Goal: Transaction & Acquisition: Purchase product/service

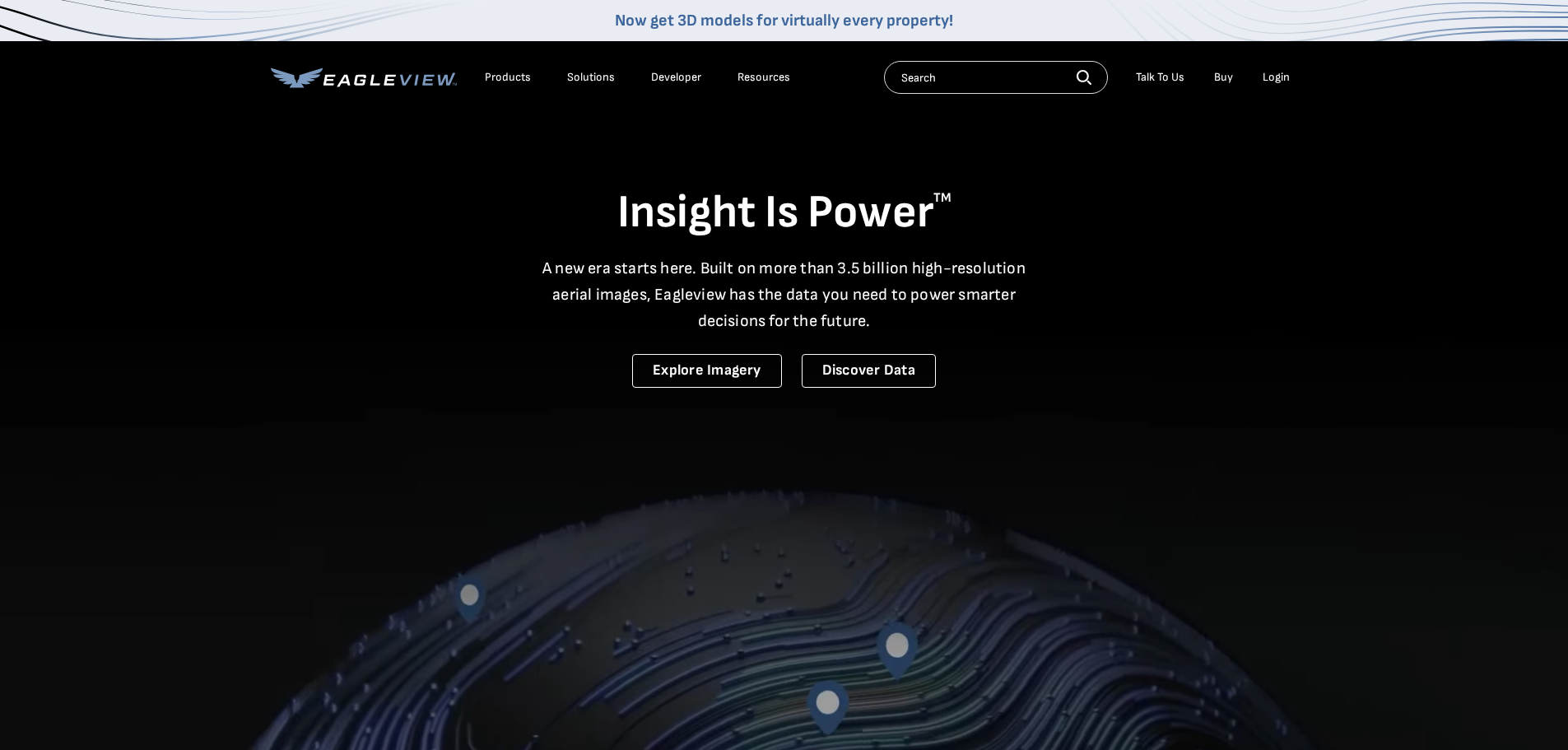
click at [1274, 78] on div "Login" at bounding box center [1275, 77] width 27 height 15
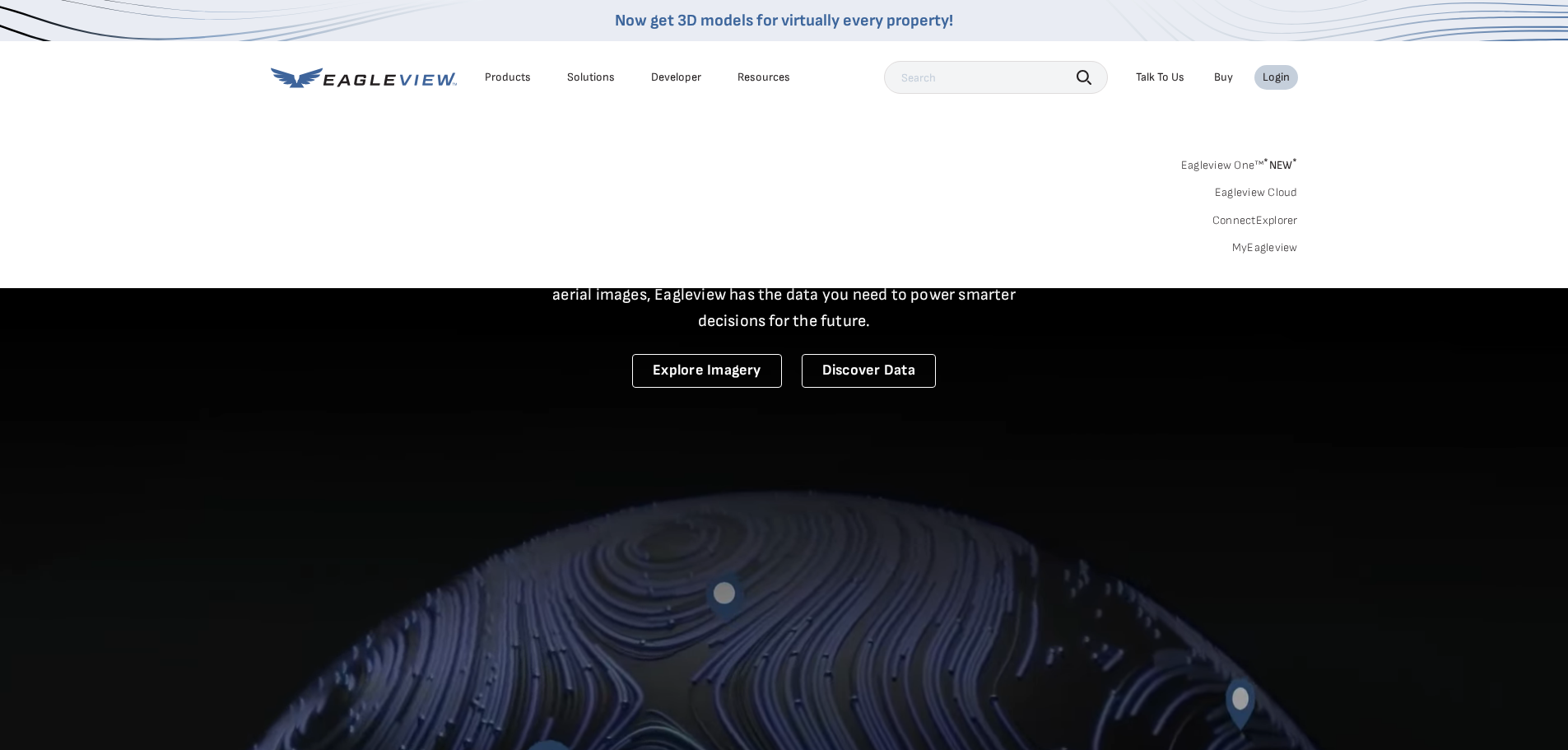
click at [1274, 246] on link "MyEagleview" at bounding box center [1266, 248] width 66 height 15
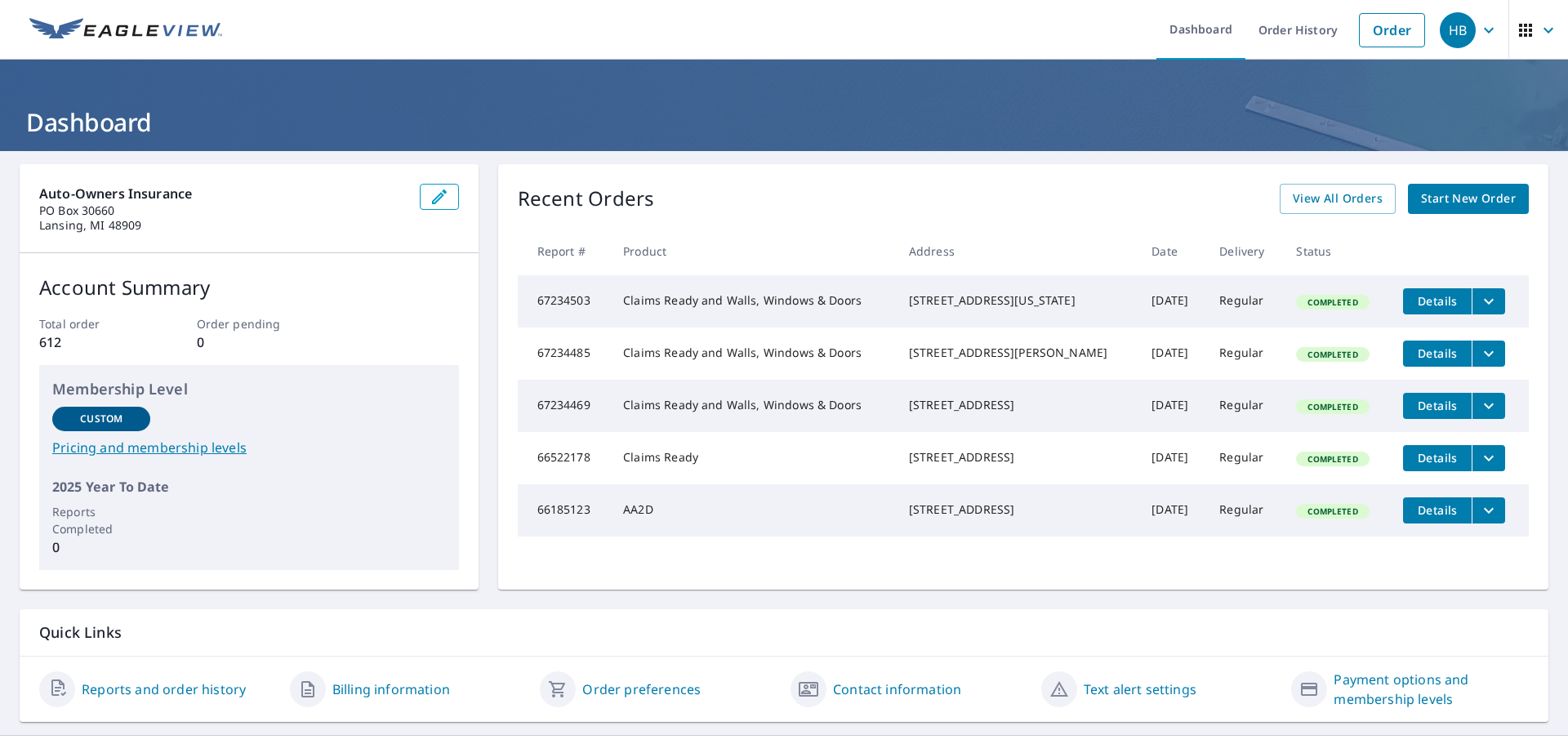
click at [1462, 193] on span "Start New Order" at bounding box center [1468, 198] width 95 height 21
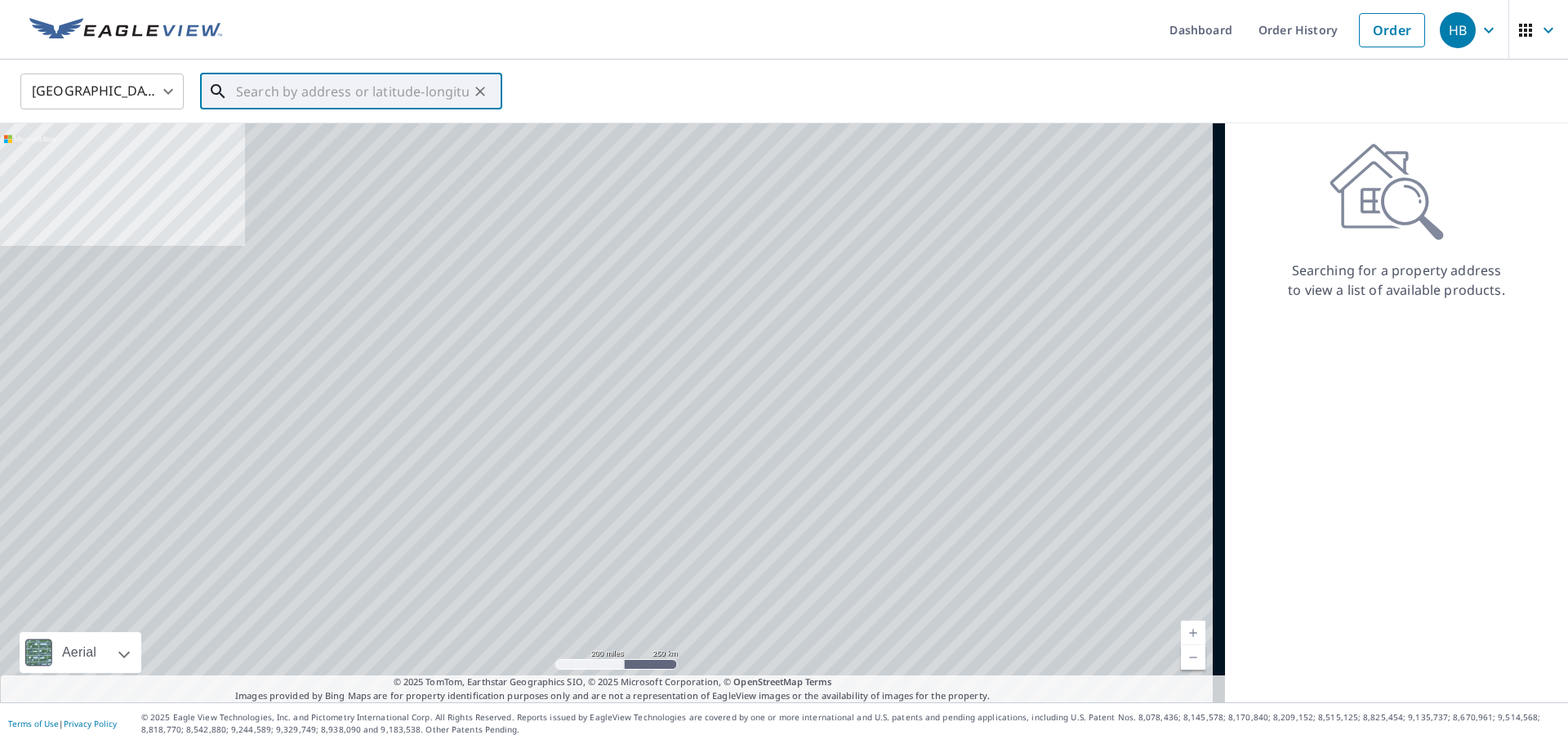
click at [337, 102] on input "text" at bounding box center [352, 92] width 233 height 45
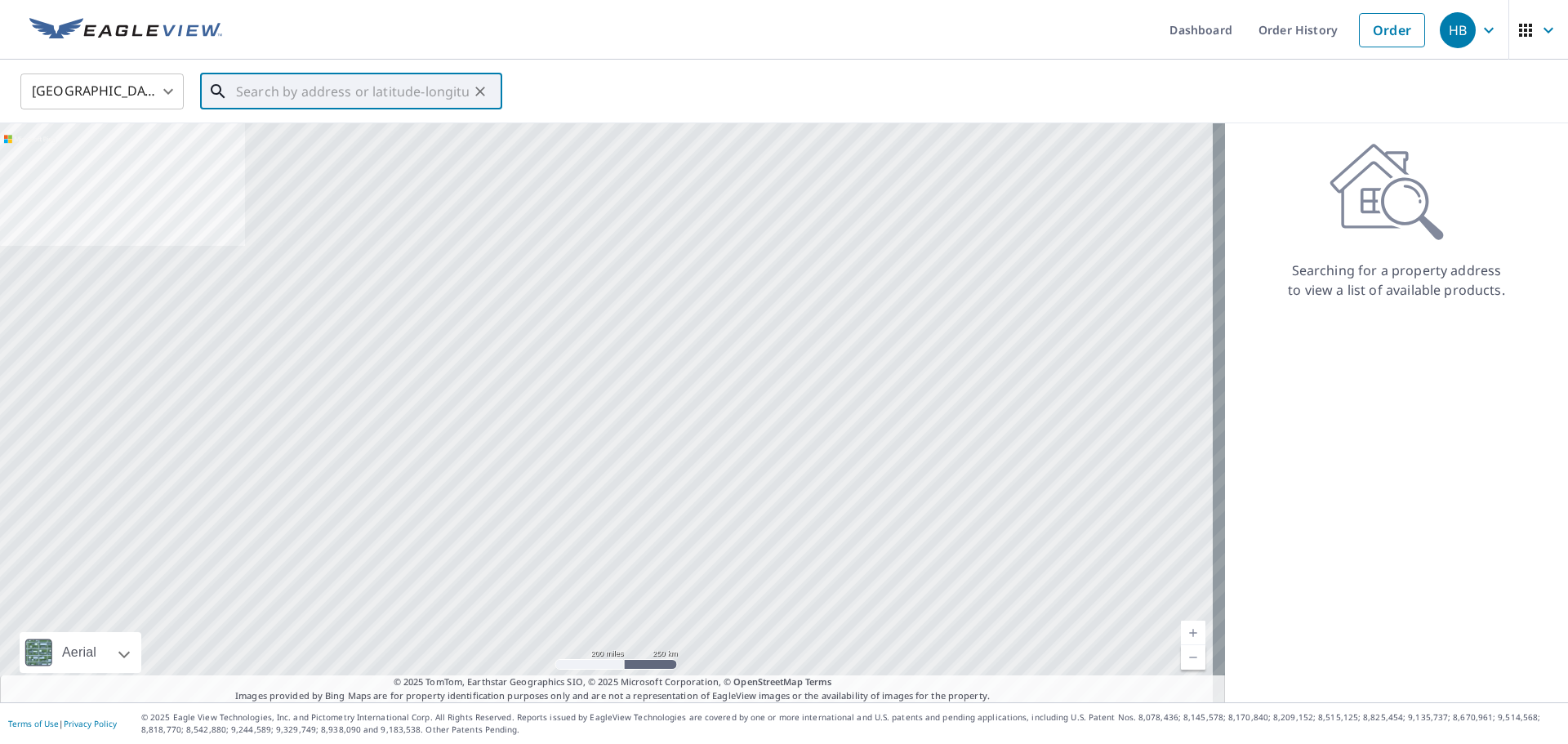
paste input "[STREET_ADDRESS][PERSON_NAME][PERSON_NAME]"
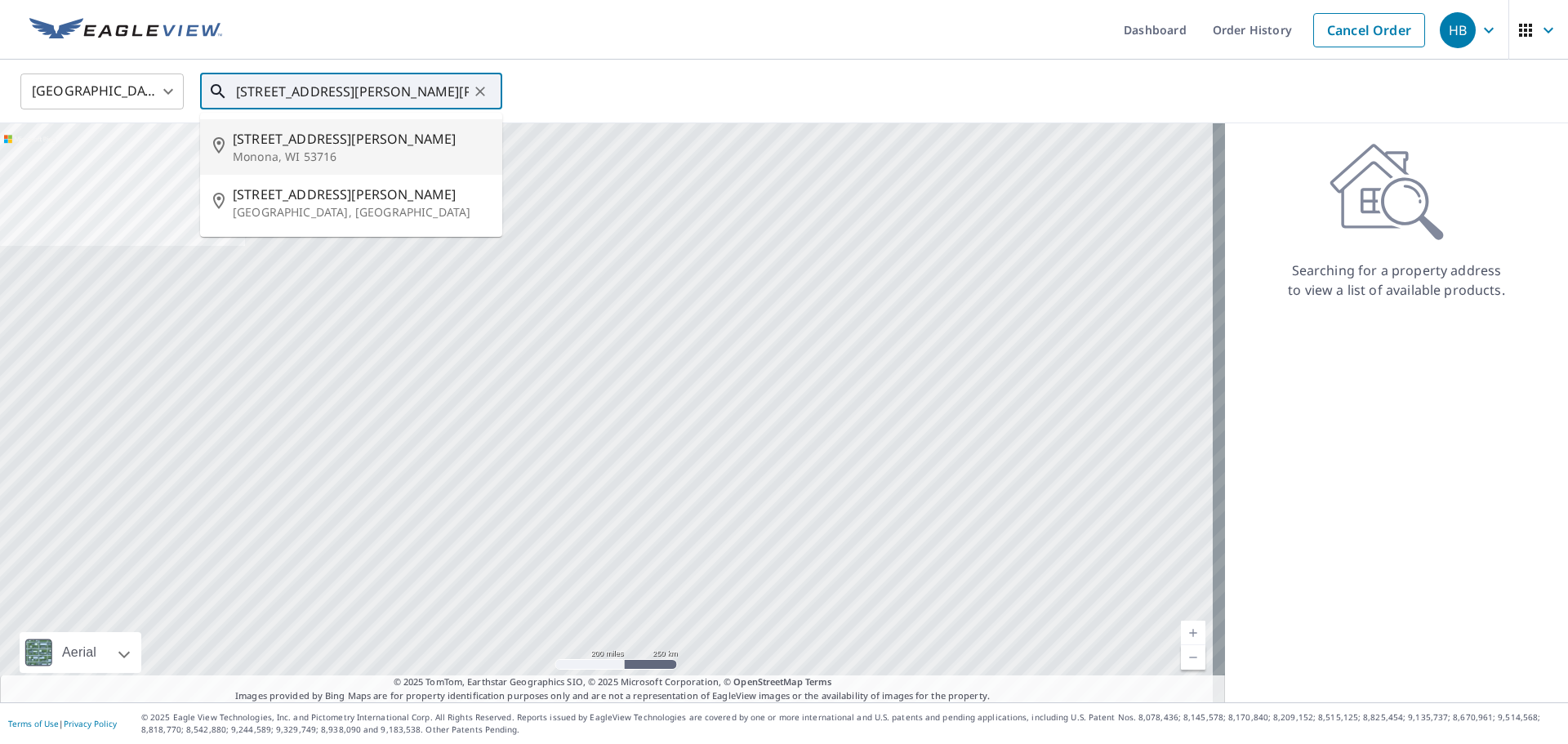
click at [325, 140] on span "[STREET_ADDRESS][PERSON_NAME]" at bounding box center [361, 139] width 257 height 20
type input "[STREET_ADDRESS][PERSON_NAME][PERSON_NAME]"
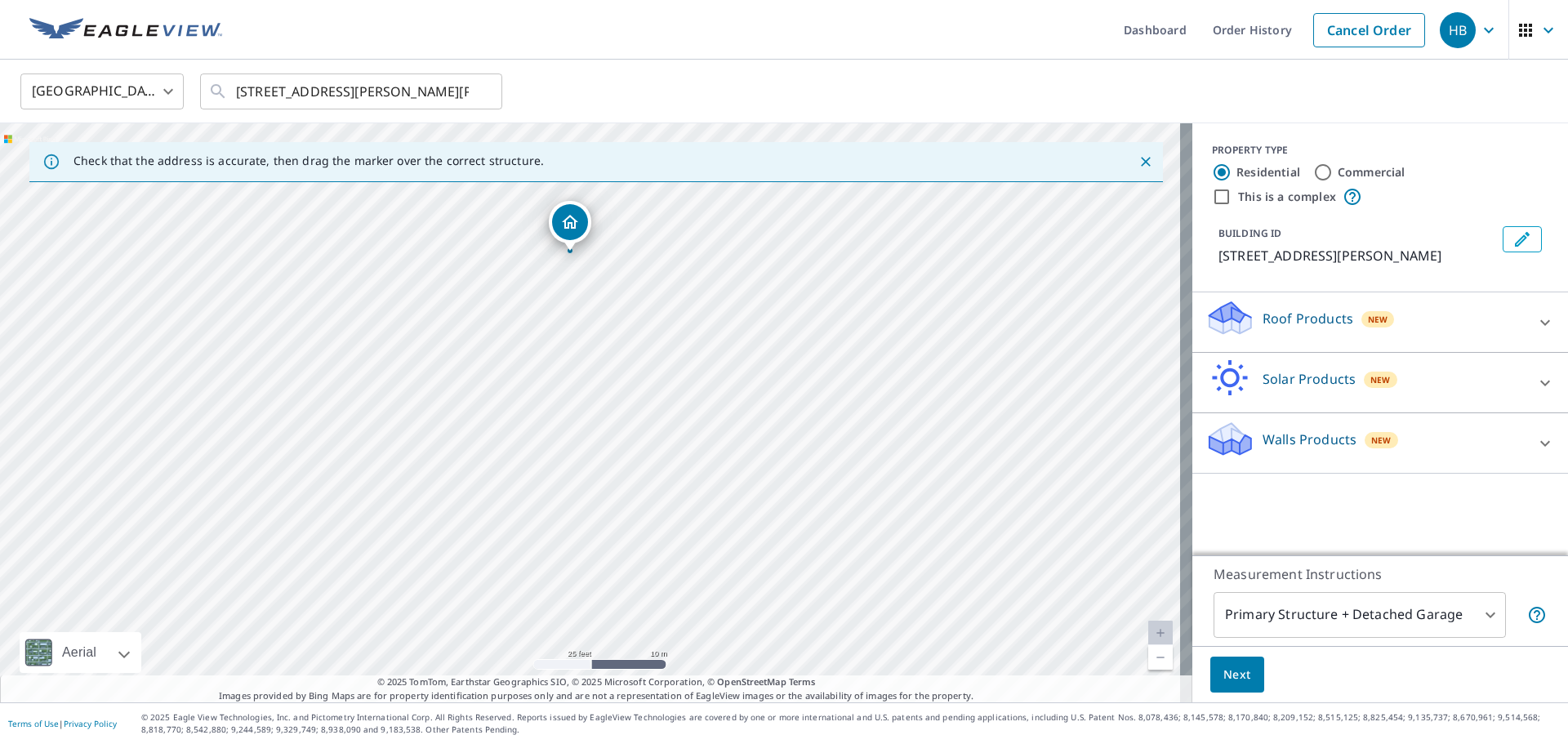
drag, startPoint x: 552, startPoint y: 522, endPoint x: 656, endPoint y: 421, distance: 145.0
click at [656, 421] on div "[STREET_ADDRESS][PERSON_NAME][PERSON_NAME]" at bounding box center [596, 412] width 1192 height 579
drag, startPoint x: 565, startPoint y: 219, endPoint x: 590, endPoint y: 572, distance: 353.9
click at [1314, 173] on input "Commercial" at bounding box center [1323, 173] width 20 height 20
radio input "true"
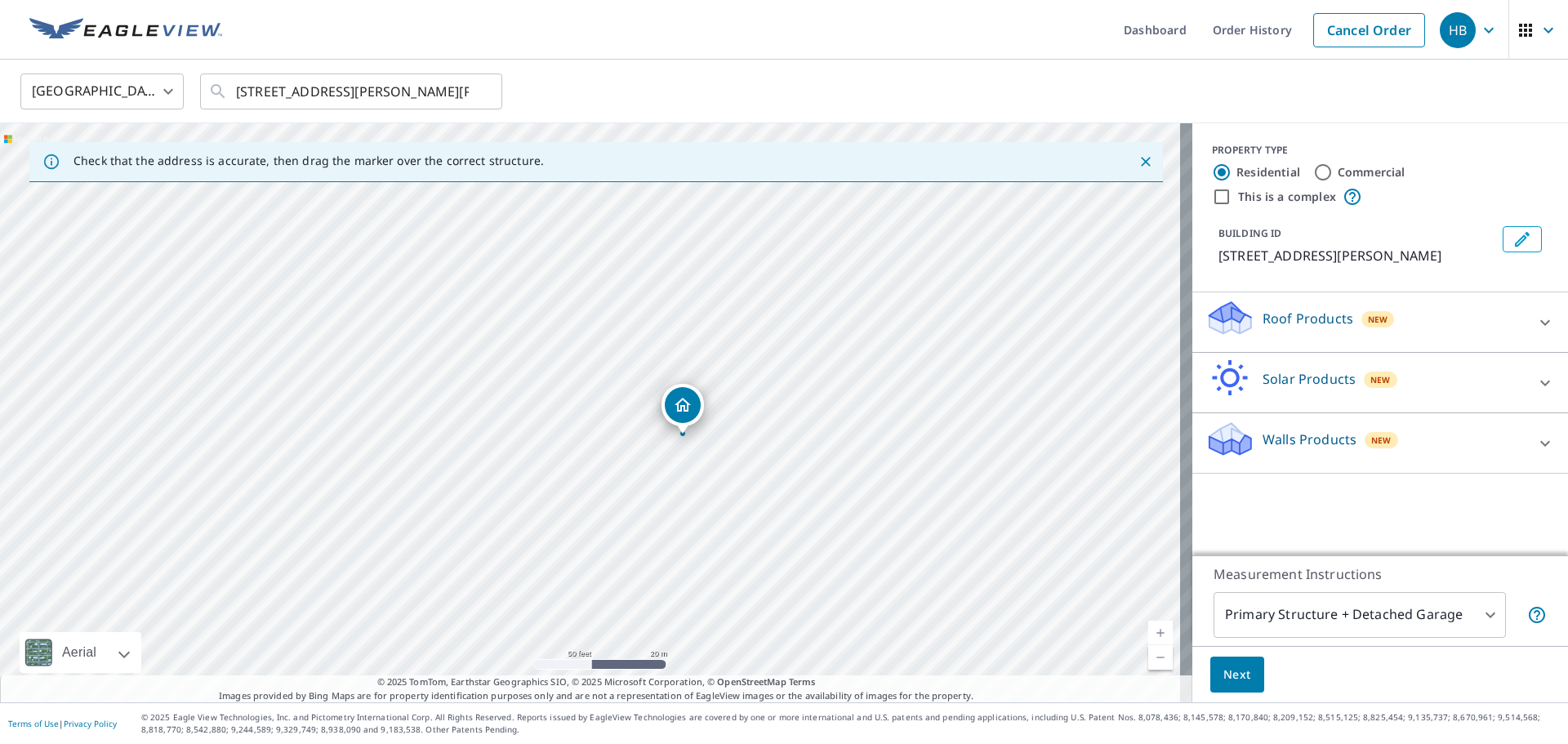
type input "4"
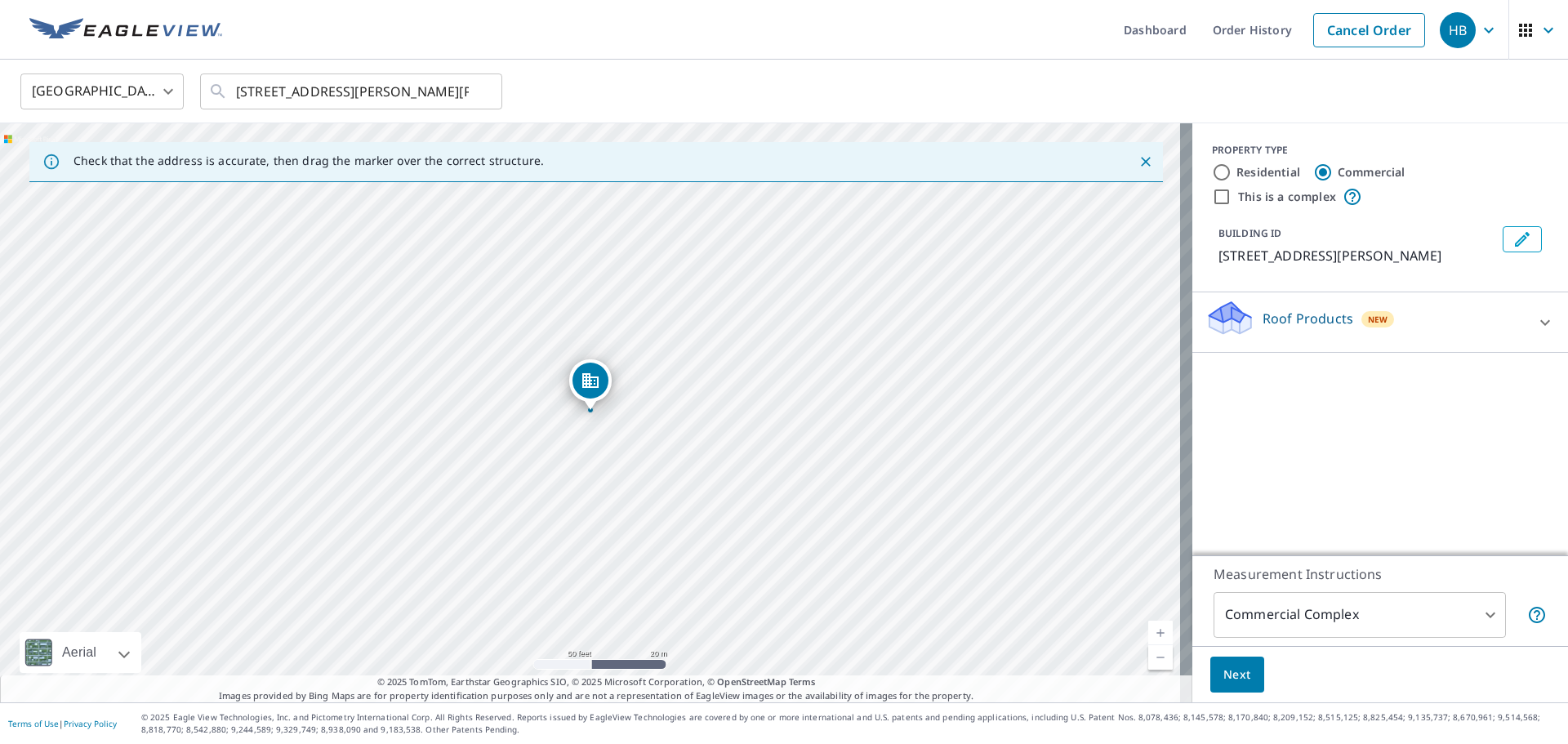
click at [1423, 318] on div "Roof Products New" at bounding box center [1365, 322] width 320 height 46
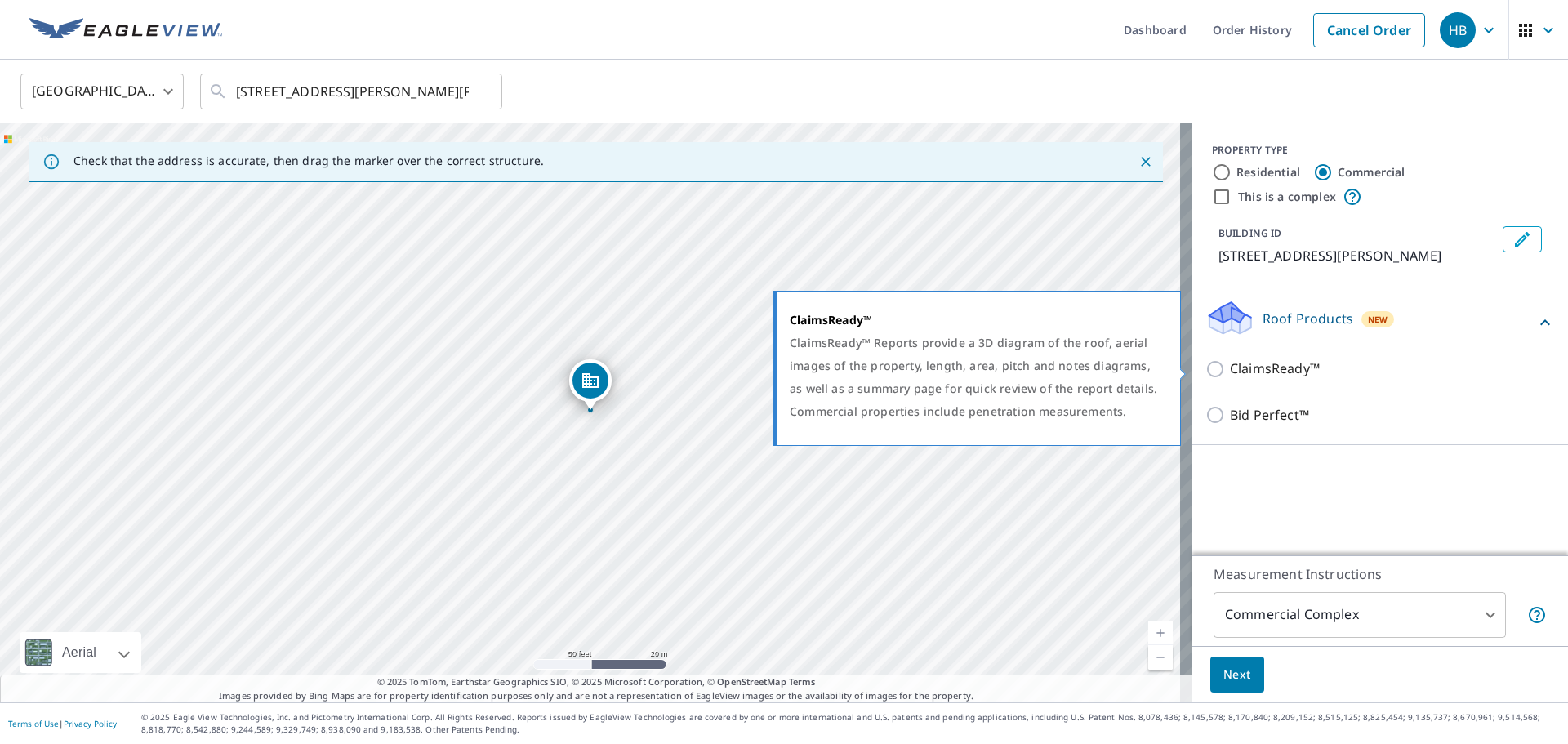
click at [1258, 370] on p "ClaimsReady™" at bounding box center [1274, 368] width 90 height 21
click at [1230, 370] on input "ClaimsReady™" at bounding box center [1217, 369] width 25 height 20
checkbox input "true"
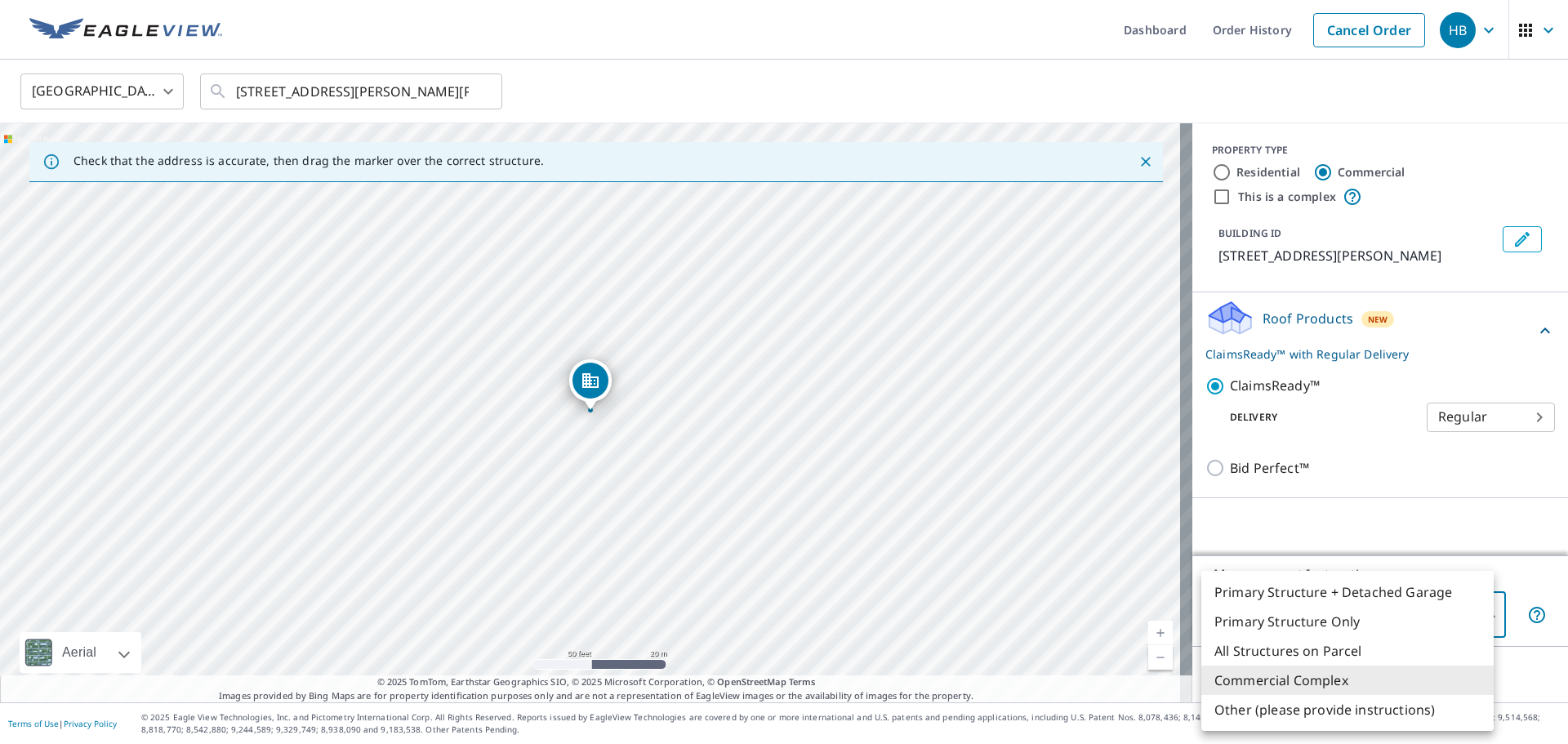
click at [1383, 613] on body "HB HB Dashboard Order History Cancel Order HB United States [GEOGRAPHIC_DATA] ​…" at bounding box center [784, 372] width 1568 height 744
click at [1375, 595] on li "Primary Structure + Detached Garage" at bounding box center [1347, 592] width 292 height 30
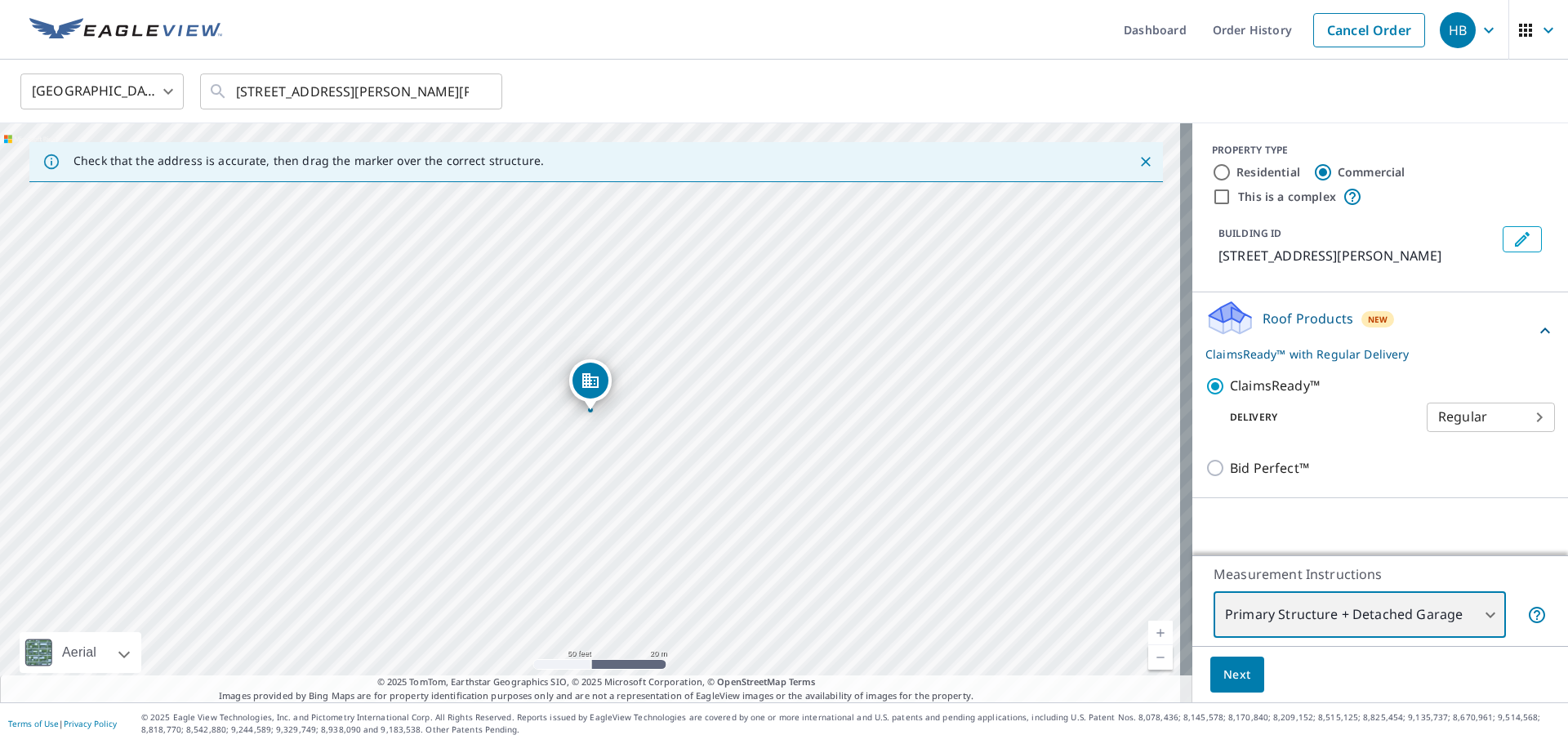
click at [577, 246] on div "[STREET_ADDRESS][PERSON_NAME][PERSON_NAME]" at bounding box center [596, 412] width 1192 height 579
click at [1371, 613] on body "HB HB Dashboard Order History Cancel Order HB United States [GEOGRAPHIC_DATA] ​…" at bounding box center [784, 372] width 1568 height 744
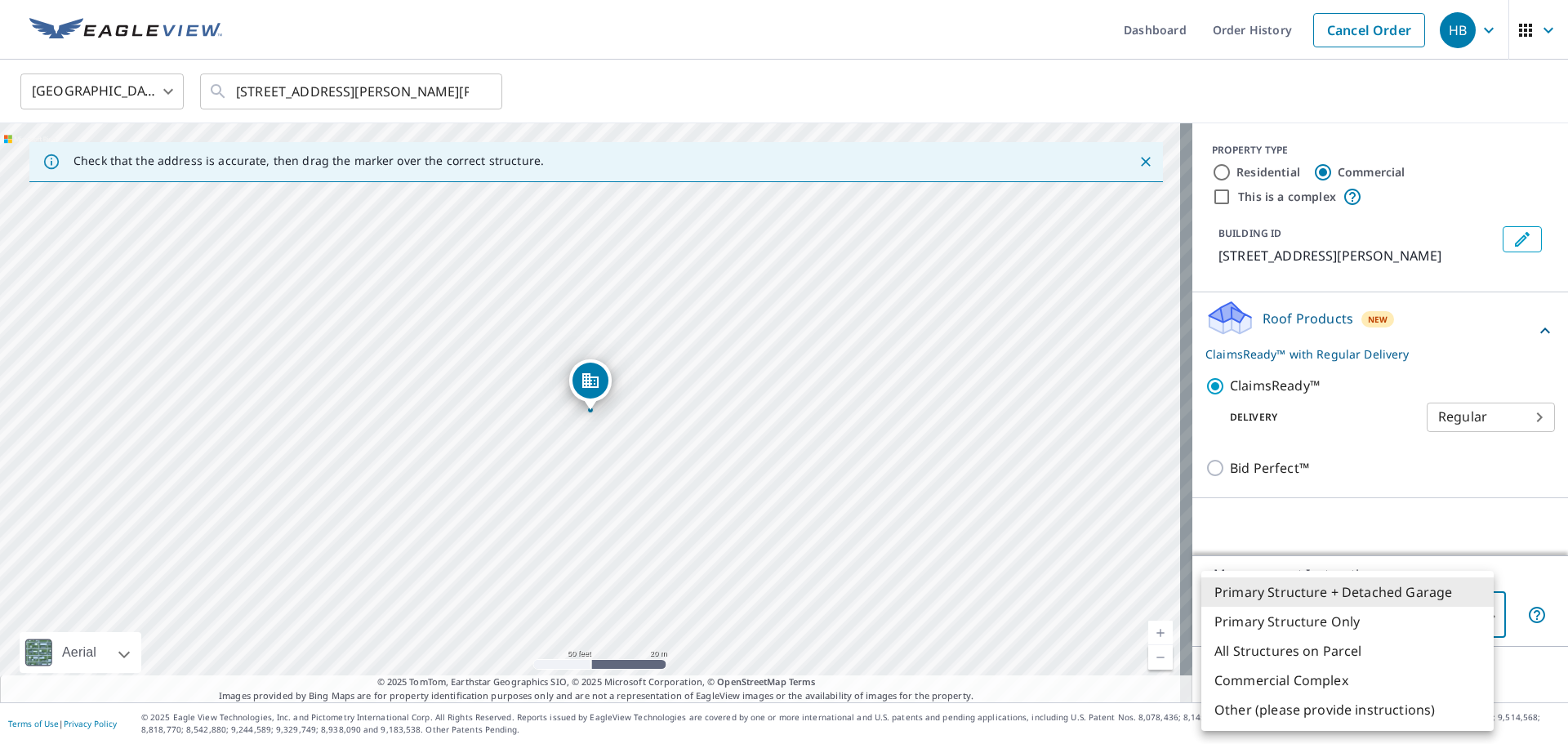
click at [1371, 613] on li "Primary Structure Only" at bounding box center [1347, 622] width 292 height 30
type input "2"
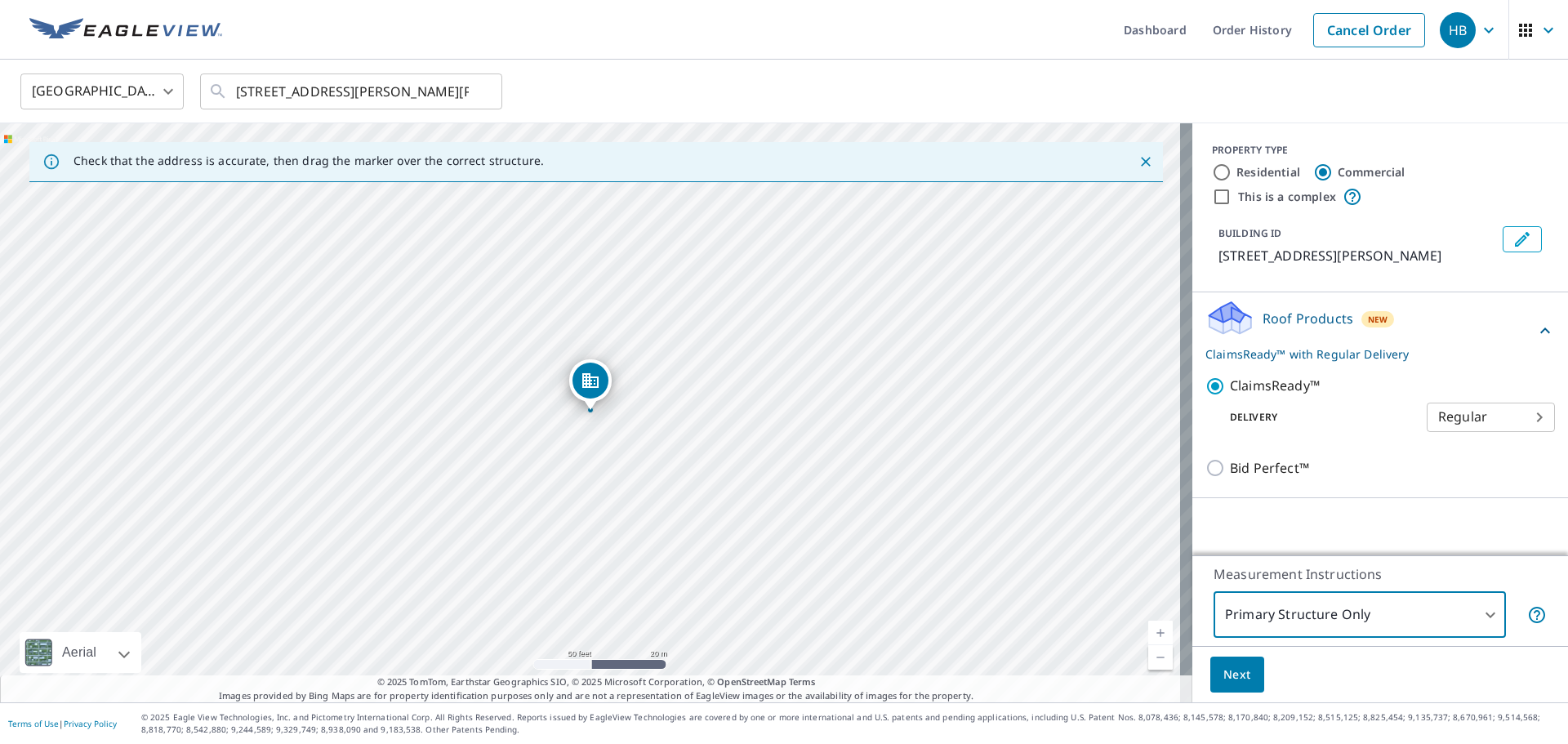
click at [1234, 672] on span "Next" at bounding box center [1237, 675] width 28 height 21
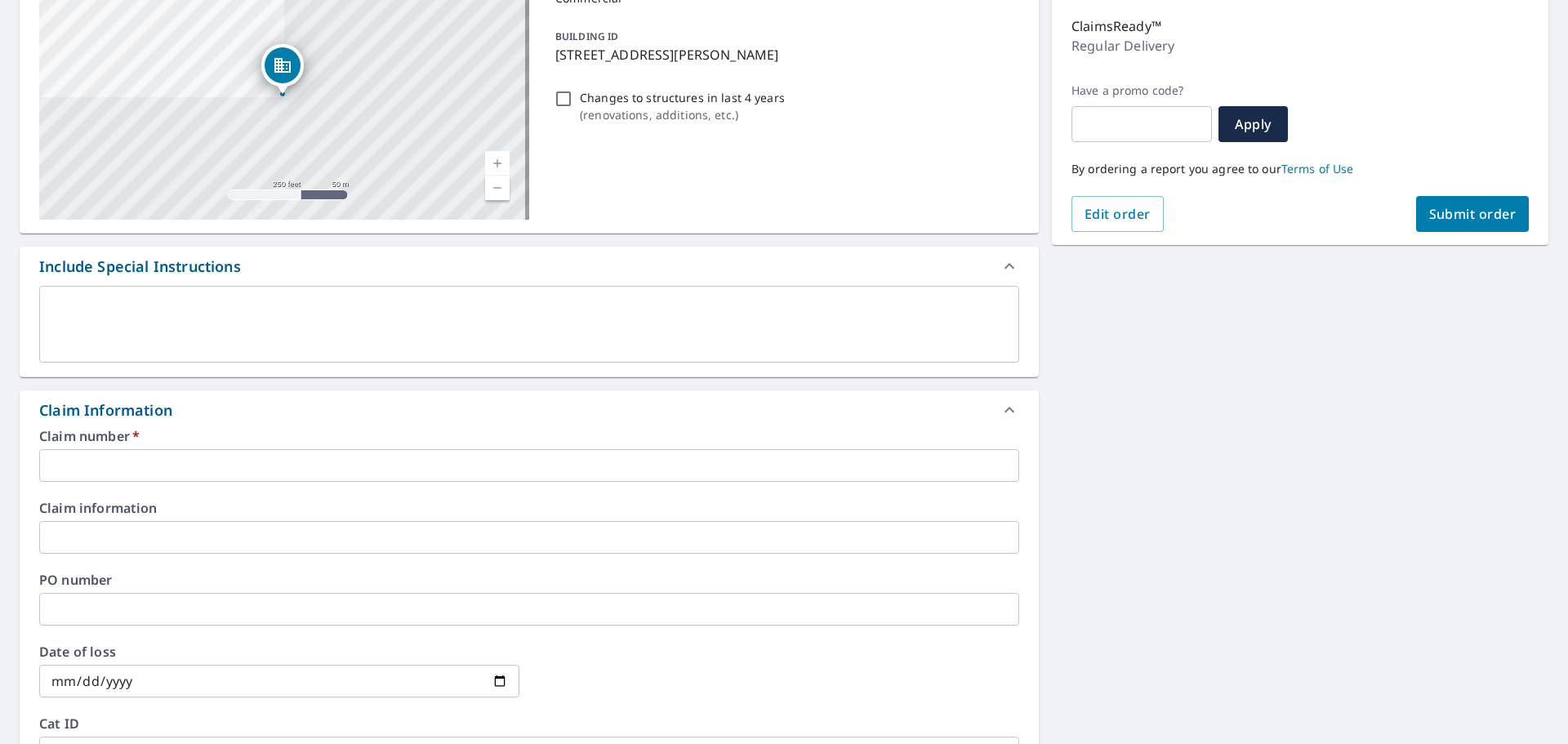
scroll to position [245, 0]
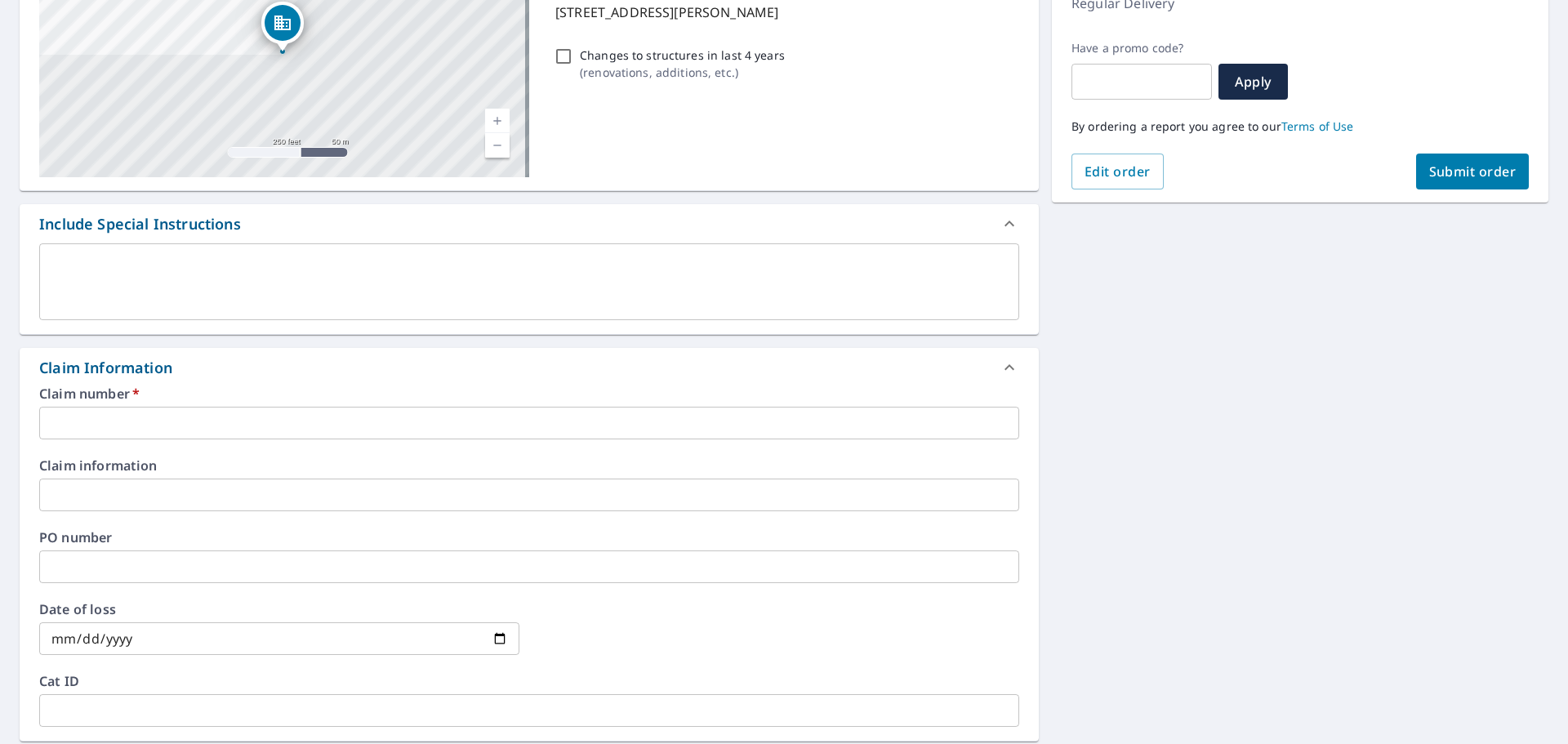
click at [124, 414] on input "text" at bounding box center [529, 422] width 980 height 33
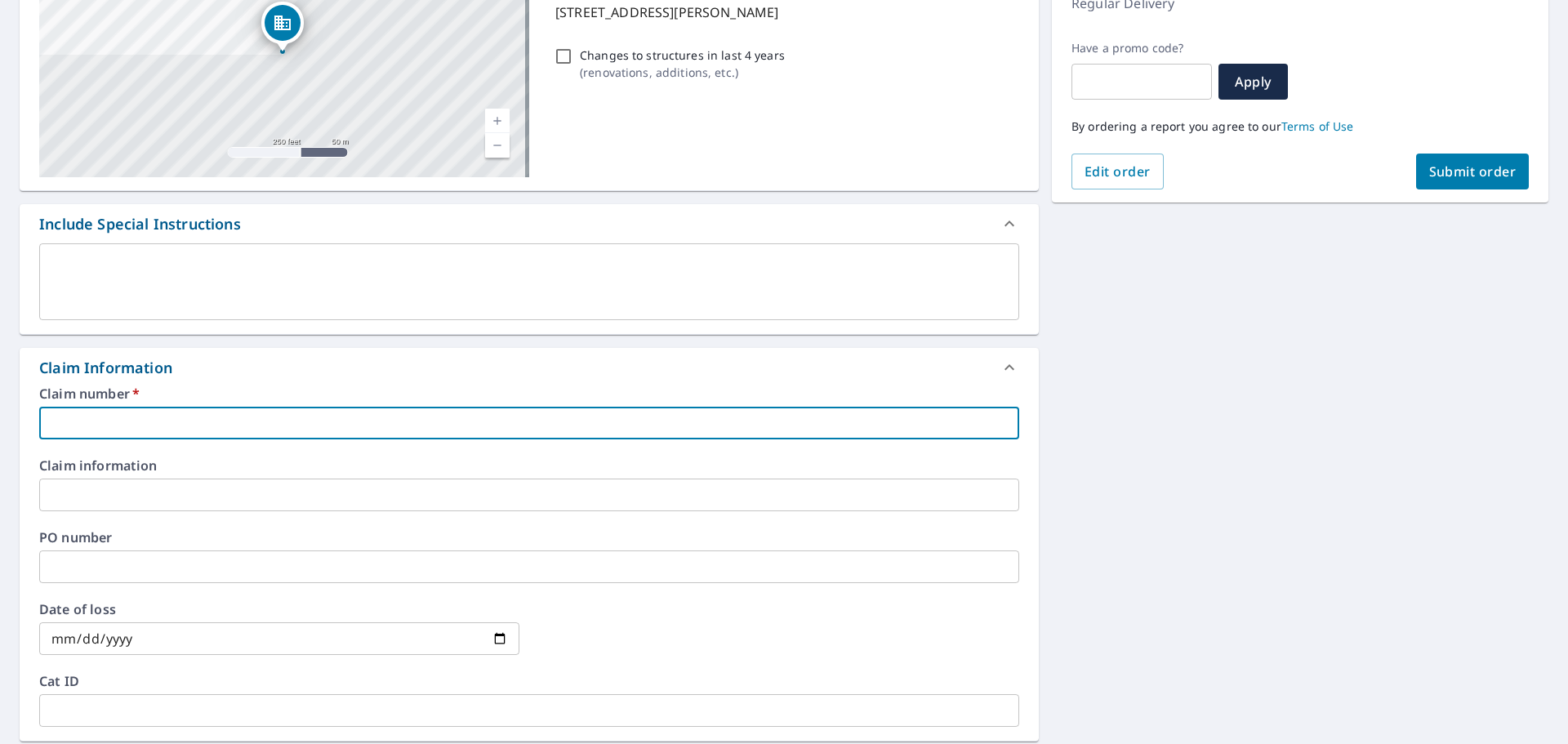
paste input "[PHONE_NUMBER]"
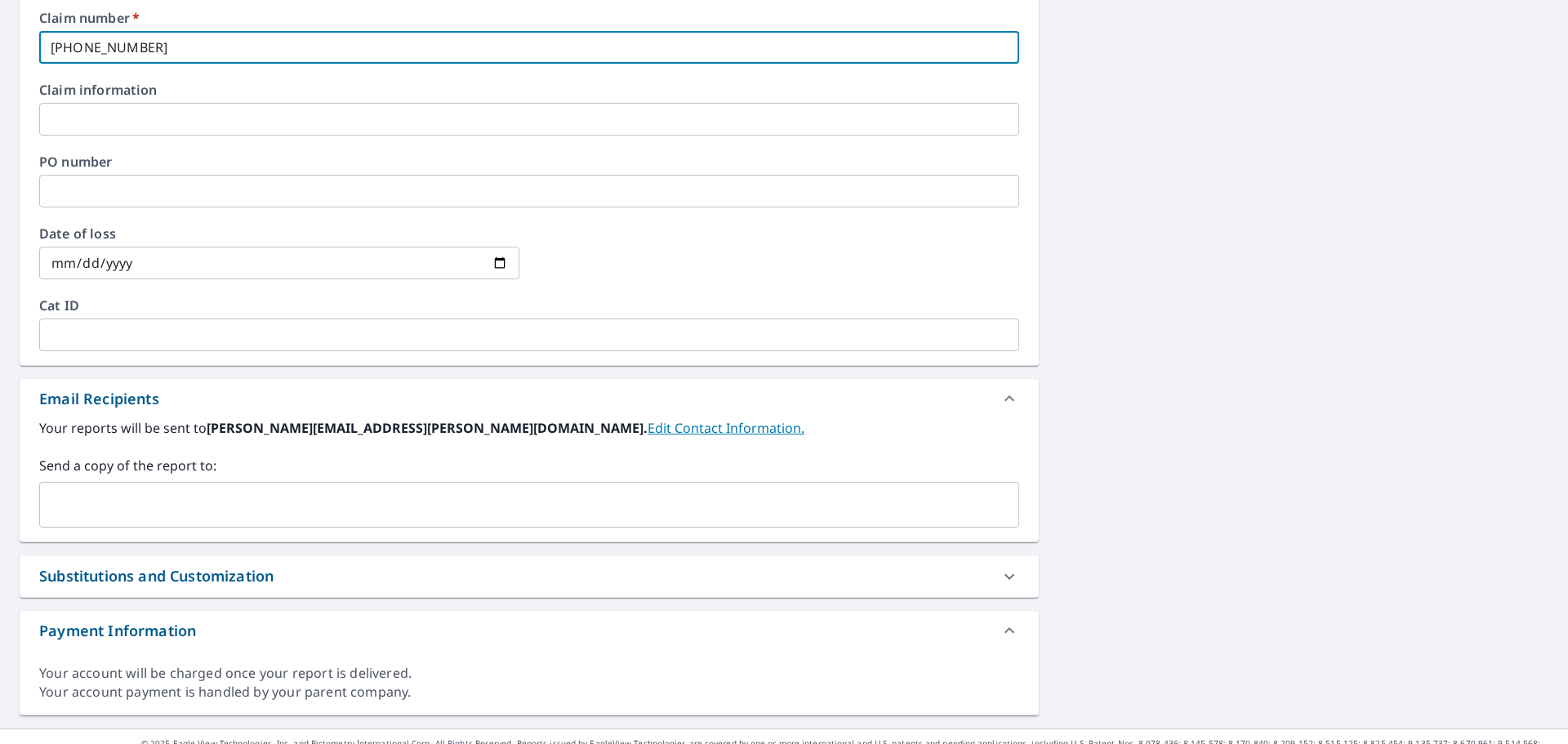
scroll to position [646, 0]
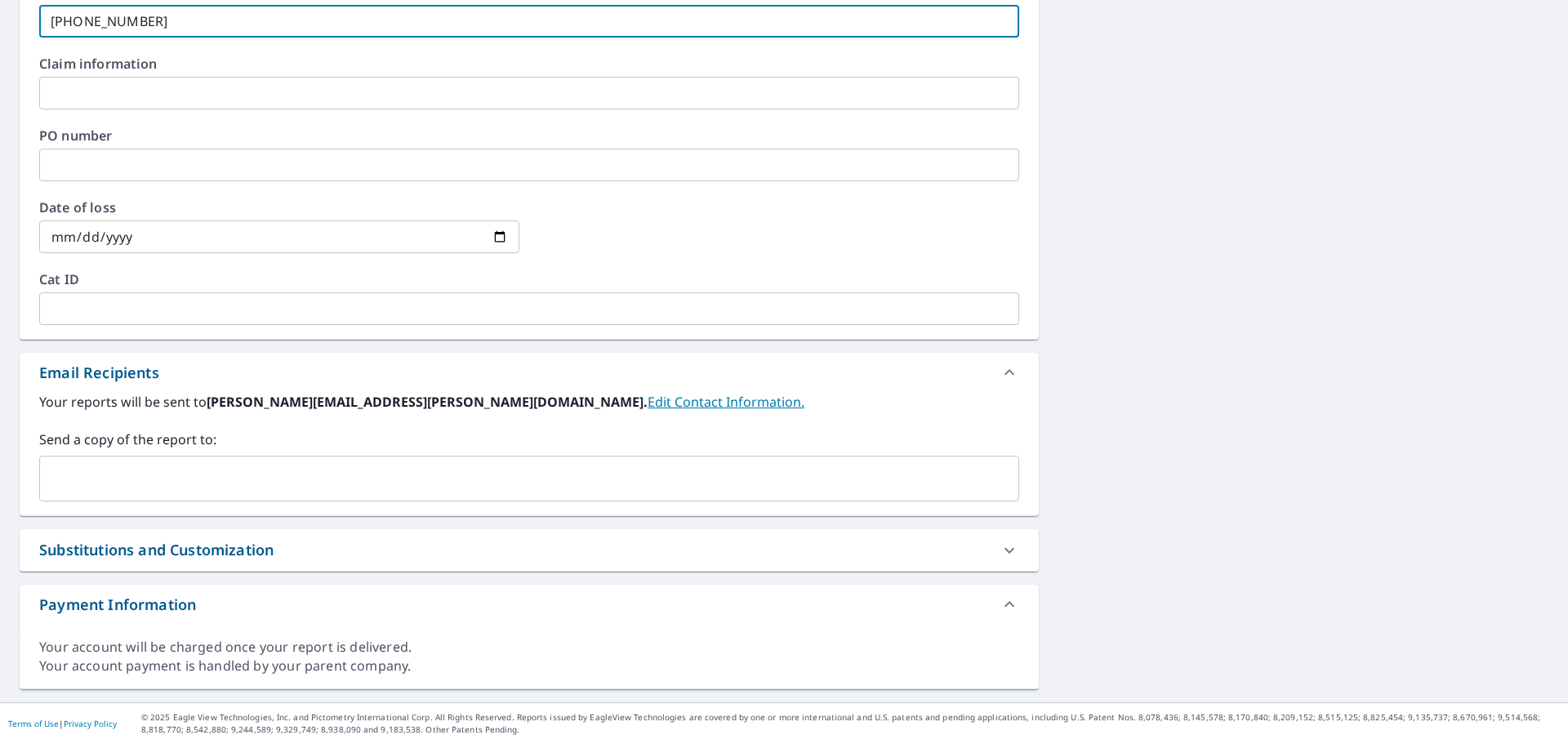
type input "[PHONE_NUMBER]"
click at [206, 481] on input "text" at bounding box center [516, 478] width 940 height 31
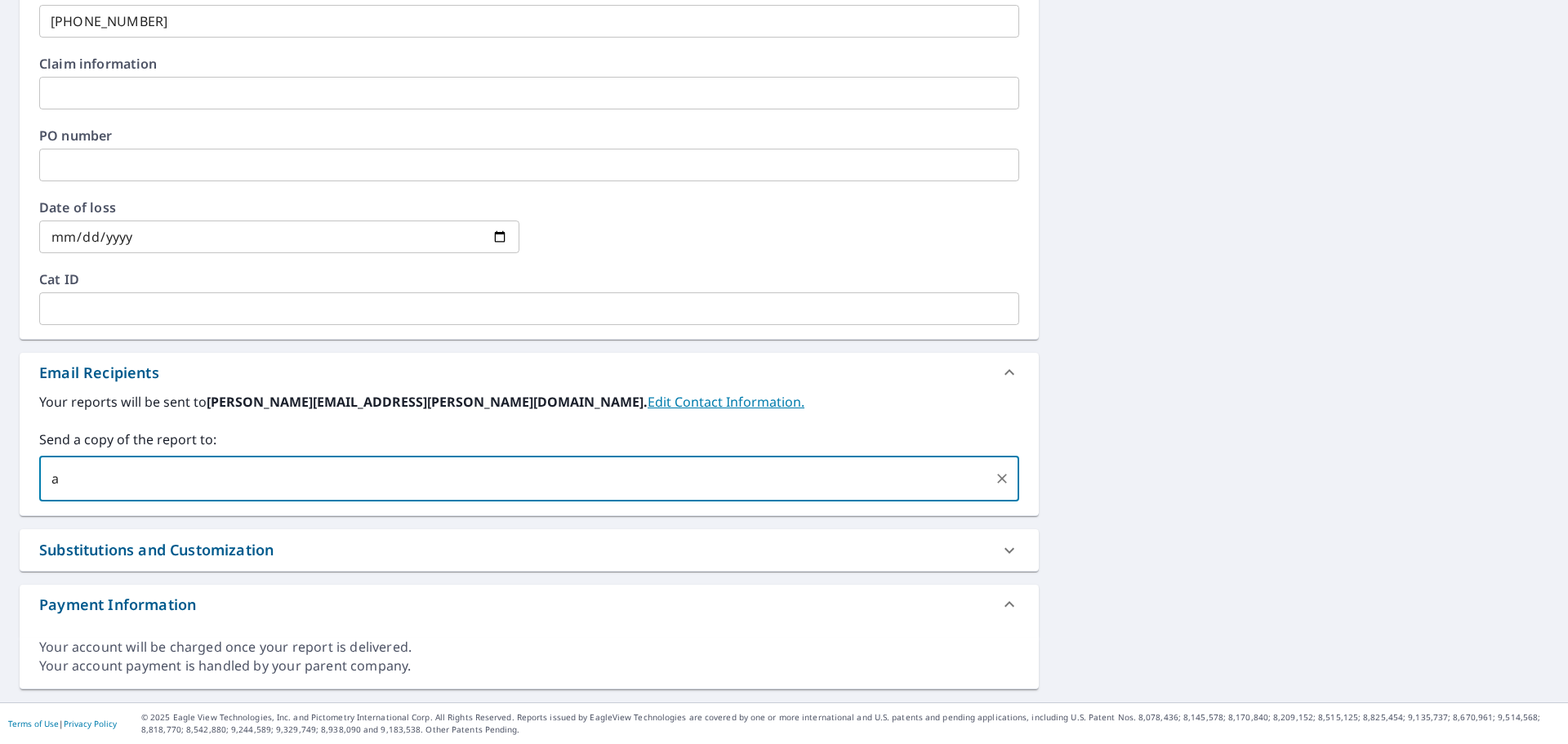
type input "ao"
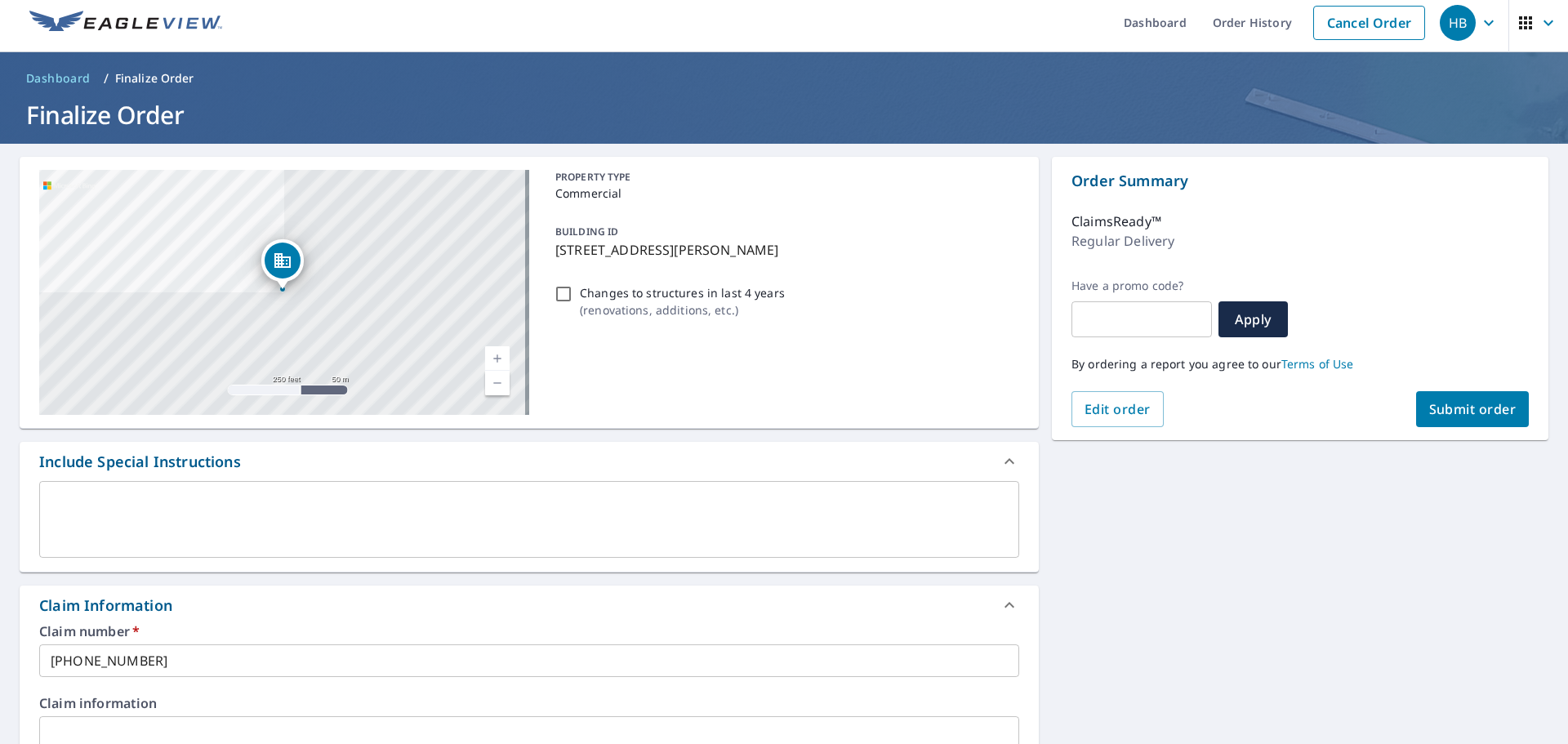
scroll to position [0, 0]
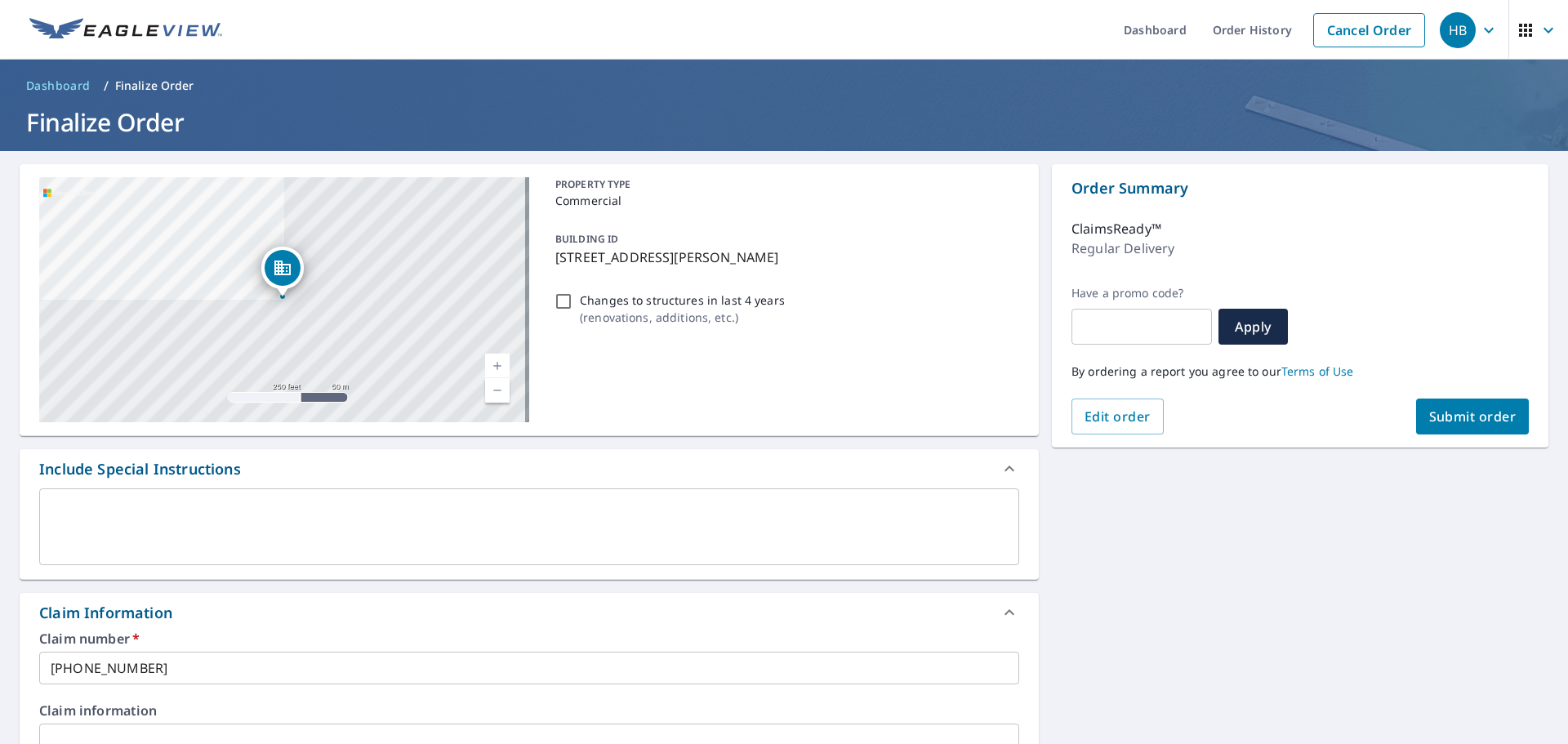
type input "[EMAIL_ADDRESS][DOMAIN_NAME]"
click at [1446, 419] on span "Submit order" at bounding box center [1472, 416] width 88 height 18
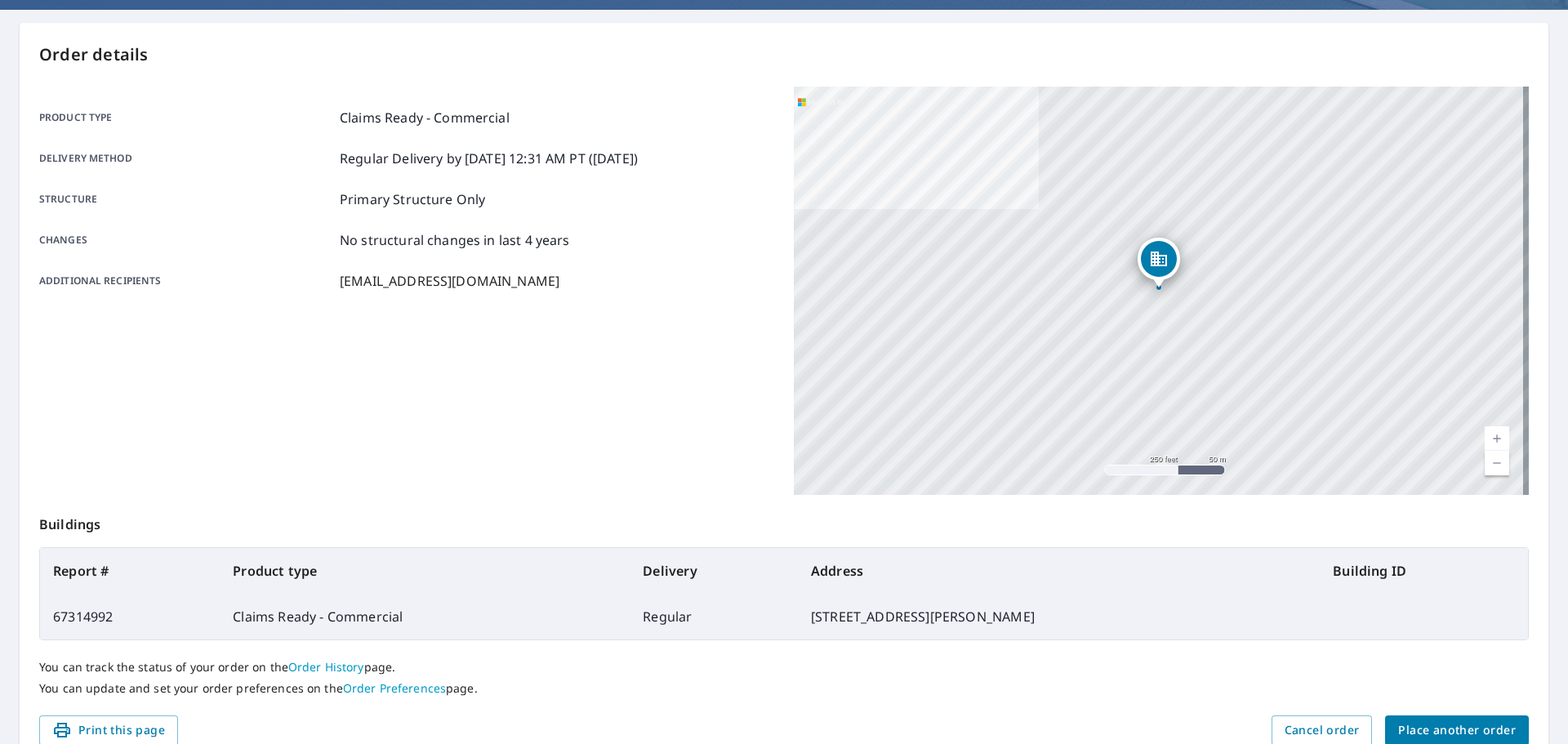
scroll to position [217, 0]
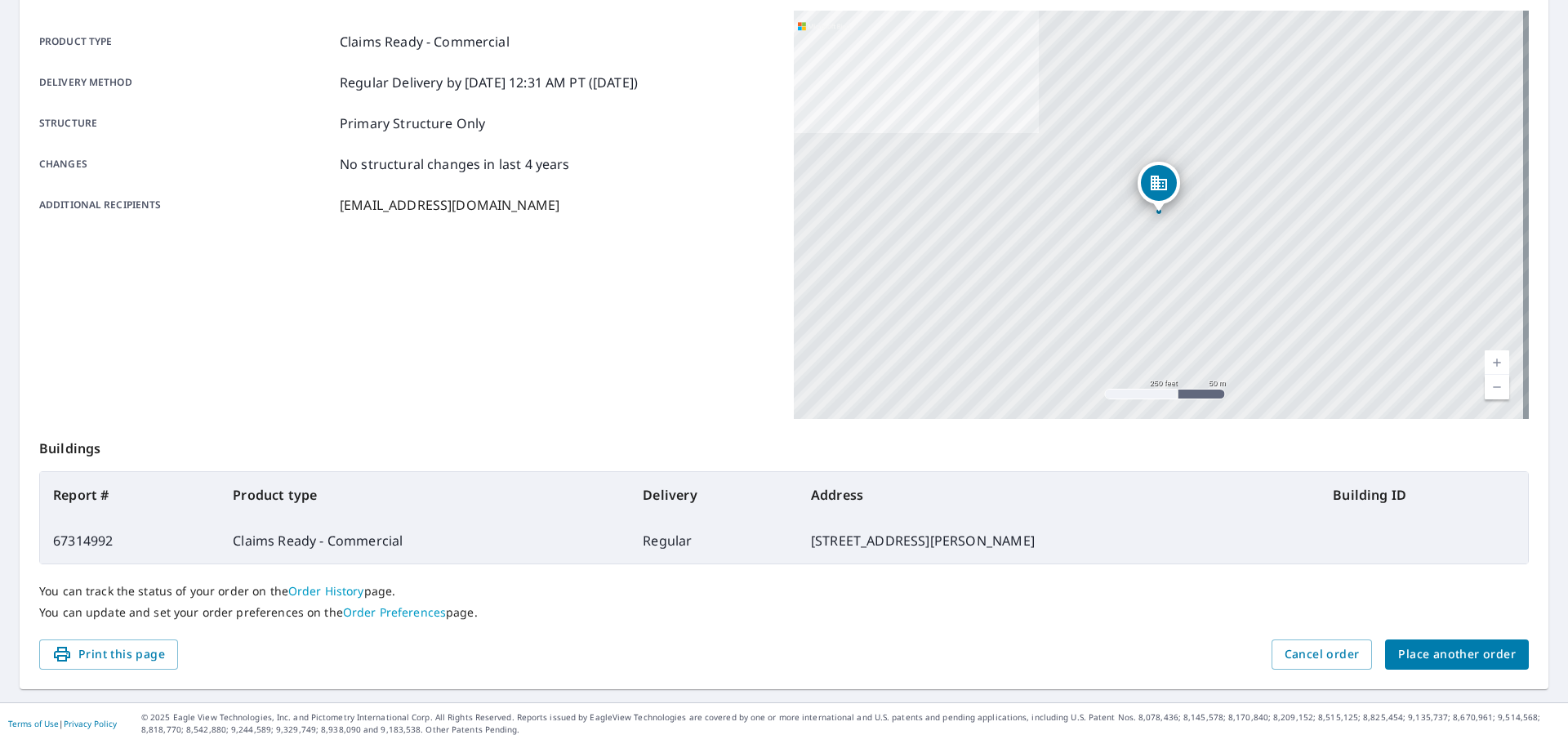
click at [1497, 661] on span "Place another order" at bounding box center [1456, 654] width 117 height 21
